Goal: Task Accomplishment & Management: Manage account settings

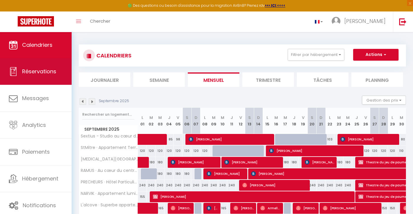
click at [58, 78] on link "Réservations" at bounding box center [36, 71] width 72 height 27
select select "not_cancelled"
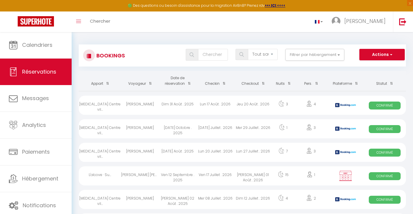
click at [138, 106] on div "Beatrice Zhang" at bounding box center [140, 105] width 38 height 19
select select "OK"
select select "KO"
select select "0"
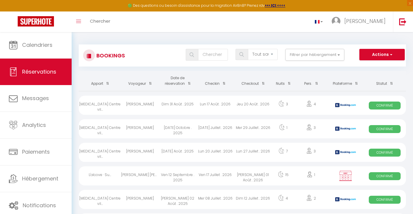
select select "1"
select select
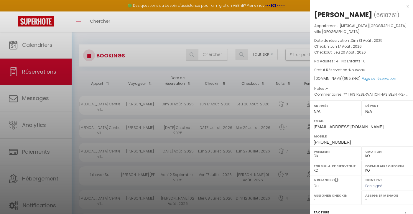
click at [409, 6] on div "x Beatrice Zhang ( 6618761 ) Appartement : T3 Centre ville Aix-en-Provence Date…" at bounding box center [361, 144] width 103 height 289
click at [407, 8] on div "x" at bounding box center [359, 6] width 99 height 7
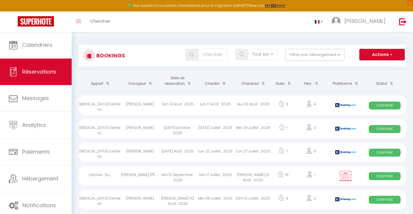
click at [383, 55] on button "Actions" at bounding box center [381, 55] width 45 height 12
click at [211, 53] on input "text" at bounding box center [213, 55] width 30 height 12
click at [173, 102] on div "Dim 31 Août . 2025" at bounding box center [178, 105] width 38 height 19
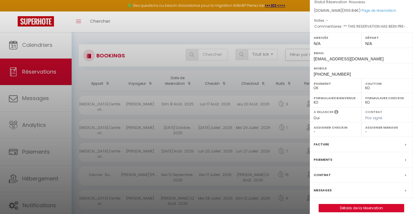
scroll to position [67, 0]
click at [403, 138] on div "Facture" at bounding box center [361, 145] width 103 height 15
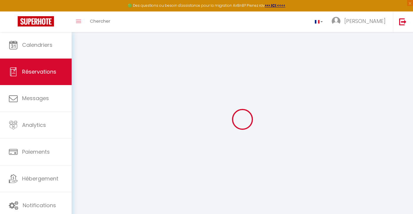
select select
checkbox input "false"
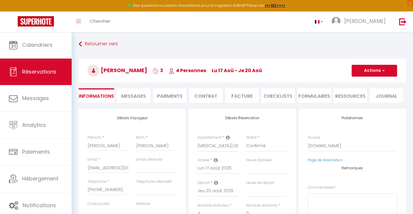
select select
checkbox input "false"
type textarea "** THIS RESERVATION HAS BEEN PRE-PAID ** BOOKING NOTE : Payment charge is EUR 9…"
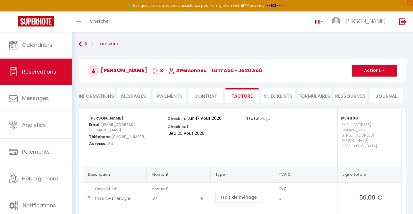
click at [387, 70] on button "Actions" at bounding box center [373, 71] width 45 height 12
click at [373, 91] on link "Aperçu et éditer" at bounding box center [369, 91] width 49 height 8
select select "not_cancelled"
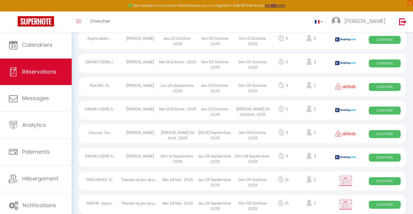
scroll to position [973, 0]
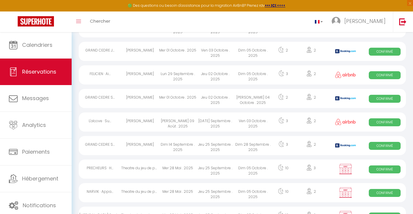
click at [200, 148] on div "Jeu 25 Septembre . 2025" at bounding box center [215, 145] width 38 height 19
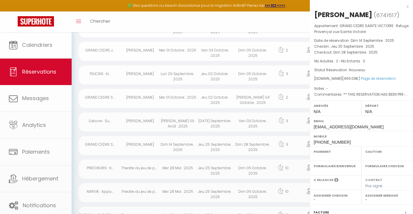
select select "OK"
select select "KO"
select select "0"
select select "1"
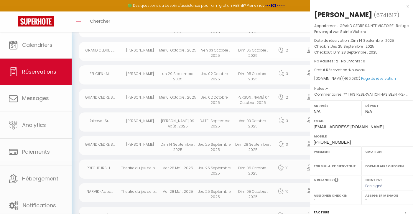
select select
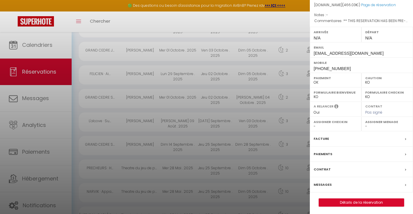
scroll to position [73, 0]
click at [343, 133] on div "Facture" at bounding box center [361, 139] width 103 height 15
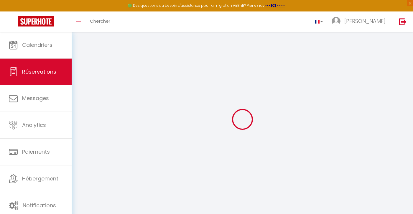
select select "taxes"
select select
checkbox input "false"
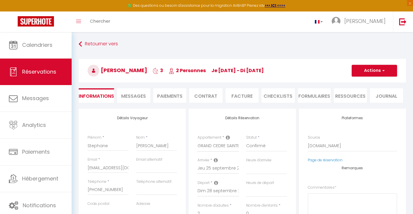
select select
checkbox input "false"
type textarea "** THIS RESERVATION HAS BEEN PRE-PAID ** Reservation has a cancellation grace p…"
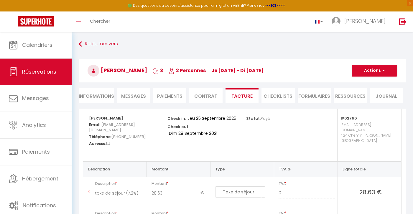
click at [386, 75] on button "Actions" at bounding box center [373, 71] width 45 height 12
click at [372, 92] on link "Aperçu et éditer" at bounding box center [369, 91] width 49 height 8
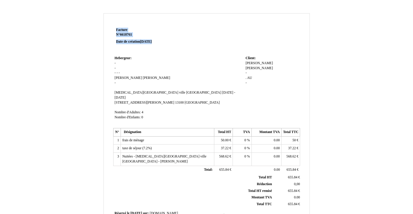
drag, startPoint x: 167, startPoint y: 44, endPoint x: 108, endPoint y: 30, distance: 60.2
click at [108, 30] on div "Facture Facture N° 6618761 6618761 Date de création 31 August 2025 Hebergeur: H…" at bounding box center [207, 179] width 206 height 306
copy tbody "Facture N° 6618761 Date de création 31 August 2025"
drag, startPoint x: 189, startPoint y: 212, endPoint x: 32, endPoint y: 43, distance: 230.9
click at [32, 43] on div "Facture Facture N° 6618761 6618761 Date de création 31 August 2025 Hebergeur: H…" at bounding box center [206, 181] width 413 height 348
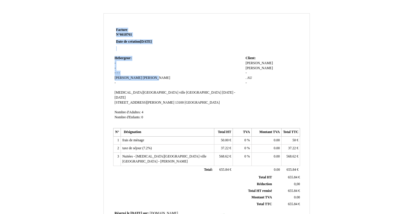
drag, startPoint x: 148, startPoint y: 78, endPoint x: 101, endPoint y: 54, distance: 52.7
click at [101, 54] on div "Facture Facture N° 6618761 6618761 Date de création 31 August 2025 Hebergeur: H…" at bounding box center [206, 184] width 345 height 342
click at [259, 76] on div "Beatrice Beatrice Zhang Zhang - . . AU AU -" at bounding box center [271, 75] width 53 height 29
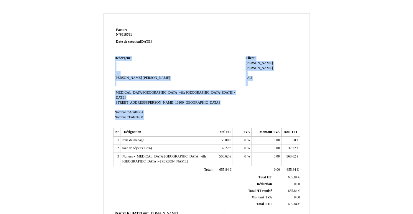
drag, startPoint x: 271, startPoint y: 83, endPoint x: 108, endPoint y: 56, distance: 165.7
click at [108, 56] on div "Facture Facture N° 6618761 6618761 Date de création 31 August 2025 Hebergeur: H…" at bounding box center [207, 179] width 206 height 306
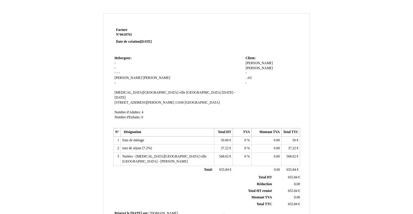
click at [236, 85] on td "Hebergeur: Hebergeur: - - - - - Louis Michel Louis Michel Morris Morris - SIRET…" at bounding box center [178, 90] width 131 height 72
drag, startPoint x: 284, startPoint y: 76, endPoint x: 174, endPoint y: 69, distance: 109.8
click at [174, 69] on tr "Hebergeur: Hebergeur: - - - - - Louis Michel Louis Michel Morris Morris - SIRET…" at bounding box center [206, 90] width 187 height 72
click at [174, 69] on td "Hebergeur: Hebergeur: - - - - - Louis Michel Louis Michel Morris Morris - SIRET…" at bounding box center [178, 90] width 131 height 72
drag, startPoint x: 150, startPoint y: 110, endPoint x: 102, endPoint y: 57, distance: 70.9
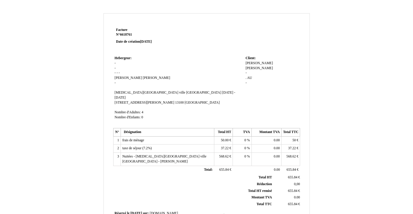
click at [102, 57] on div "Facture Facture N° 6618761 6618761 Date de création 31 August 2025 Hebergeur: H…" at bounding box center [206, 184] width 345 height 342
copy div "Hebergeur: - - - - - Louis Michel Morris - T3 Centre ville Aix-en-Provence lu 1…"
click at [224, 100] on td "Hebergeur: Hebergeur: - - - - - Louis Michel Louis Michel Morris Morris - SIRET…" at bounding box center [178, 90] width 131 height 72
drag, startPoint x: 299, startPoint y: 75, endPoint x: 105, endPoint y: 62, distance: 194.9
click at [105, 62] on div "Facture Facture N° 6618761 6618761 Date de création 31 August 2025 Hebergeur: H…" at bounding box center [207, 179] width 206 height 306
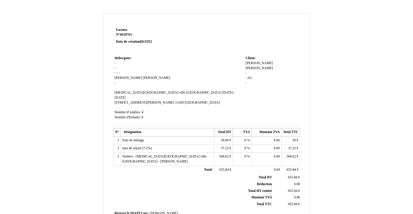
copy div "Hebergeur: - - - - - Louis Michel Morris - T3 Centre ville Aix-en-Provence lu 1…"
drag, startPoint x: 96, startPoint y: 207, endPoint x: 20, endPoint y: 92, distance: 137.7
click at [20, 92] on div "Facture Facture N° 6618761 6618761 Date de création 31 August 2025 Hebergeur: H…" at bounding box center [206, 181] width 413 height 348
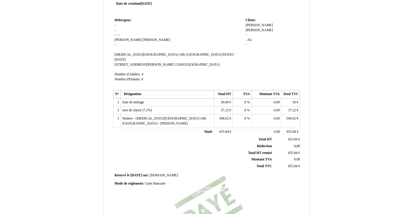
scroll to position [40, 0]
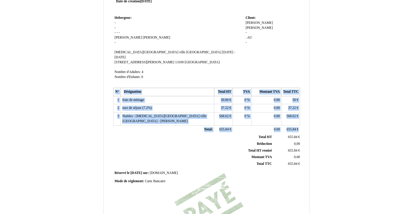
drag, startPoint x: 268, startPoint y: 142, endPoint x: 115, endPoint y: 79, distance: 165.8
click at [115, 79] on div "Facture Facture N° 6618761 6618761 Date de création 31 August 2025 Hebergeur: H…" at bounding box center [207, 139] width 206 height 306
copy div "N° Désignation Total HT TVA Montant TVA Total TTC 1 frais de ménage 50.00 € 0 %…"
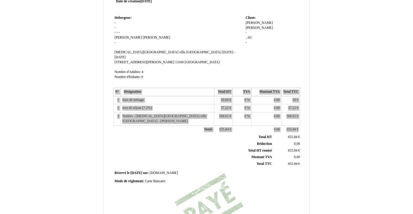
click at [34, 94] on div "Facture Facture N° 6618761 6618761 Date de création 31 August 2025 Hebergeur: H…" at bounding box center [206, 144] width 345 height 342
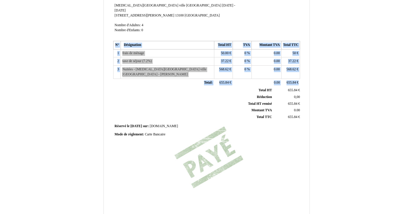
scroll to position [90, 0]
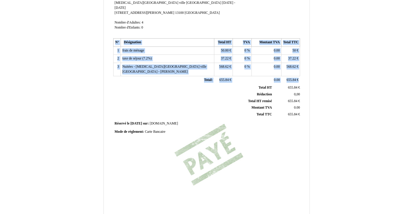
click at [171, 122] on span "[DOMAIN_NAME]" at bounding box center [164, 124] width 28 height 4
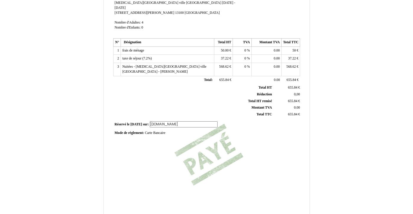
click at [169, 131] on div "Mode de règlement: Mode de règlement: Carte Bancaire Carte Bancaire" at bounding box center [207, 133] width 184 height 5
drag, startPoint x: 171, startPoint y: 120, endPoint x: 113, endPoint y: 106, distance: 59.3
click at [113, 106] on div "Facture Facture N° 6618761 6618761 Date de création 31 August 2025 Hebergeur: H…" at bounding box center [206, 75] width 189 height 278
copy div "Réservé le 2025-08-31 sur: Booking.com Mode de règlement: Carte Bancaire"
click at [37, 120] on div "Facture Facture N° 6618761 6618761 Date de création 31 August 2025 Hebergeur: H…" at bounding box center [206, 94] width 345 height 342
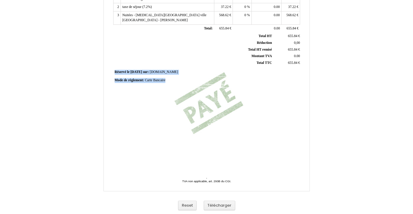
scroll to position [141, 0]
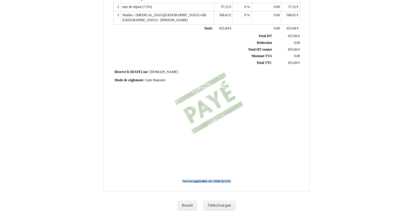
drag, startPoint x: 238, startPoint y: 182, endPoint x: 150, endPoint y: 181, distance: 88.4
click at [150, 181] on span "- TVA non applicable, art. 293B du CGI. TVA non applicable, art. 293B du CGI." at bounding box center [206, 183] width 115 height 15
copy span "TVA non applicable, art. 293B du CGI."
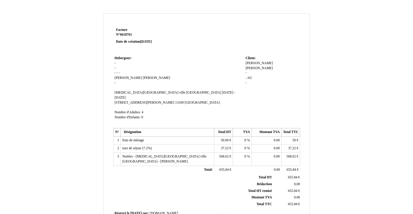
scroll to position [0, 0]
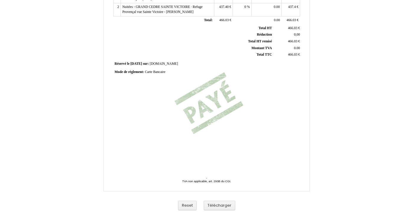
scroll to position [141, 0]
click at [219, 180] on span "TVA non applicable, art. 293B du CGI." at bounding box center [206, 181] width 49 height 3
click at [0, 0] on input "TVA non applicable, art. 293B du CGI." at bounding box center [0, 0] width 0 height 0
click at [219, 180] on input "TVA non applicable, art. 293B du CGI." at bounding box center [206, 182] width 57 height 4
